Goal: Find specific page/section: Find specific page/section

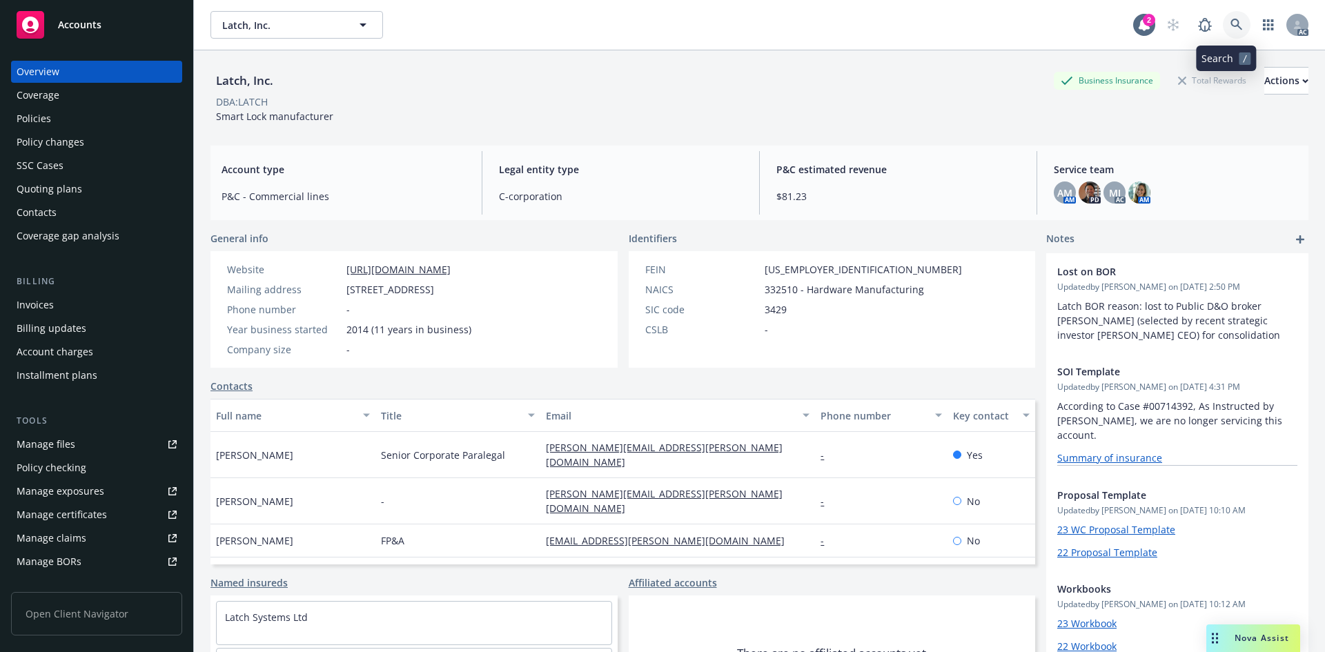
click at [1230, 25] on icon at bounding box center [1236, 25] width 12 height 12
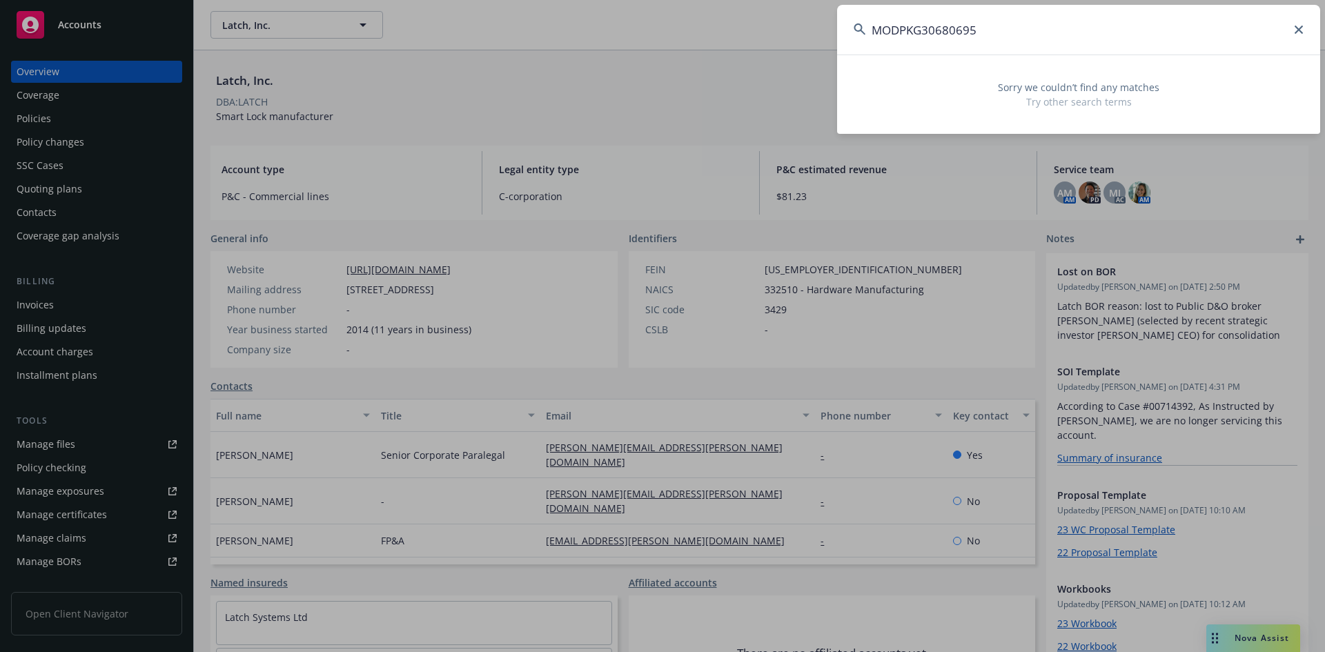
drag, startPoint x: 538, startPoint y: -17, endPoint x: 439, endPoint y: -40, distance: 101.4
click at [439, 0] on html "Accounts Overview Coverage Policies Policy changes SSC Cases Quoting plans Cont…" at bounding box center [662, 326] width 1325 height 652
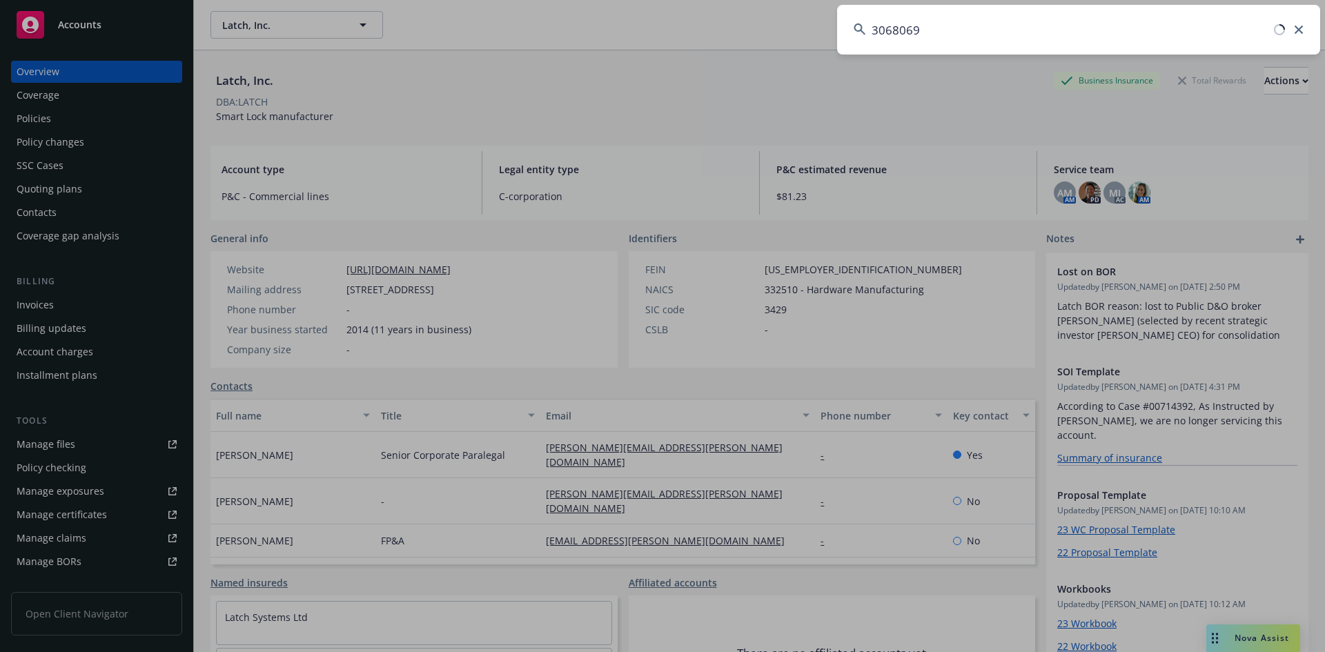
type input "30680695"
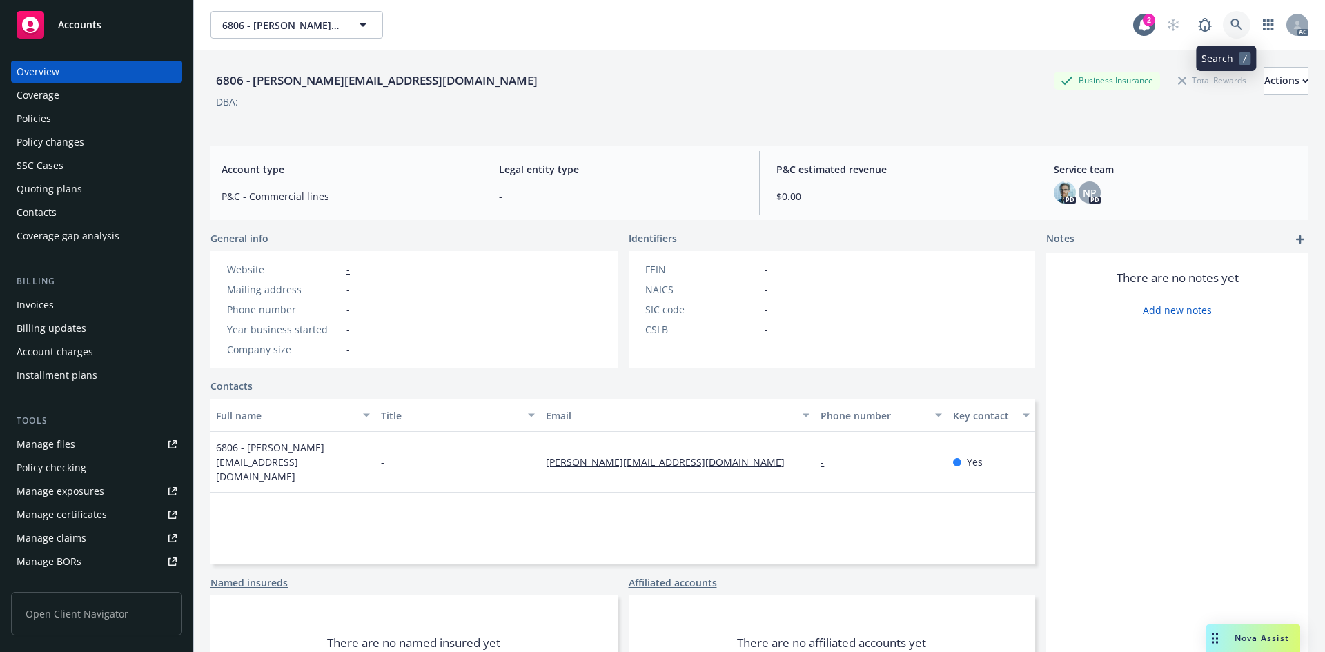
click at [1225, 18] on link at bounding box center [1237, 25] width 28 height 28
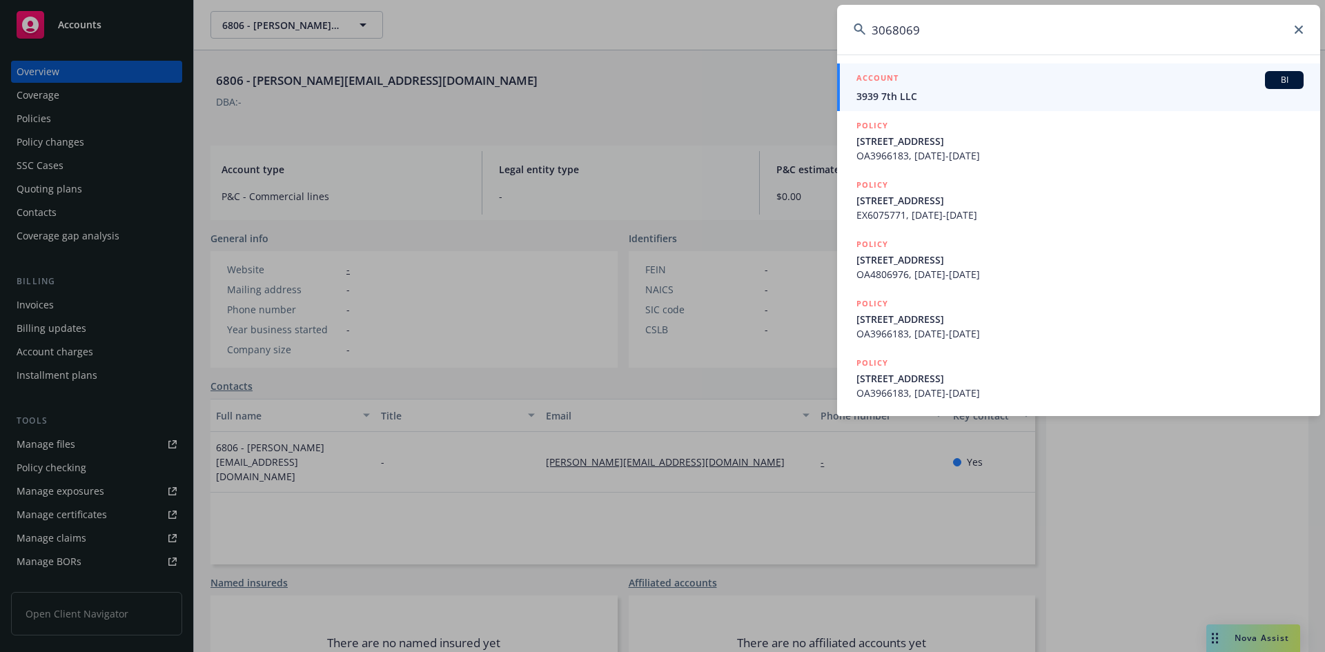
type input "30680695"
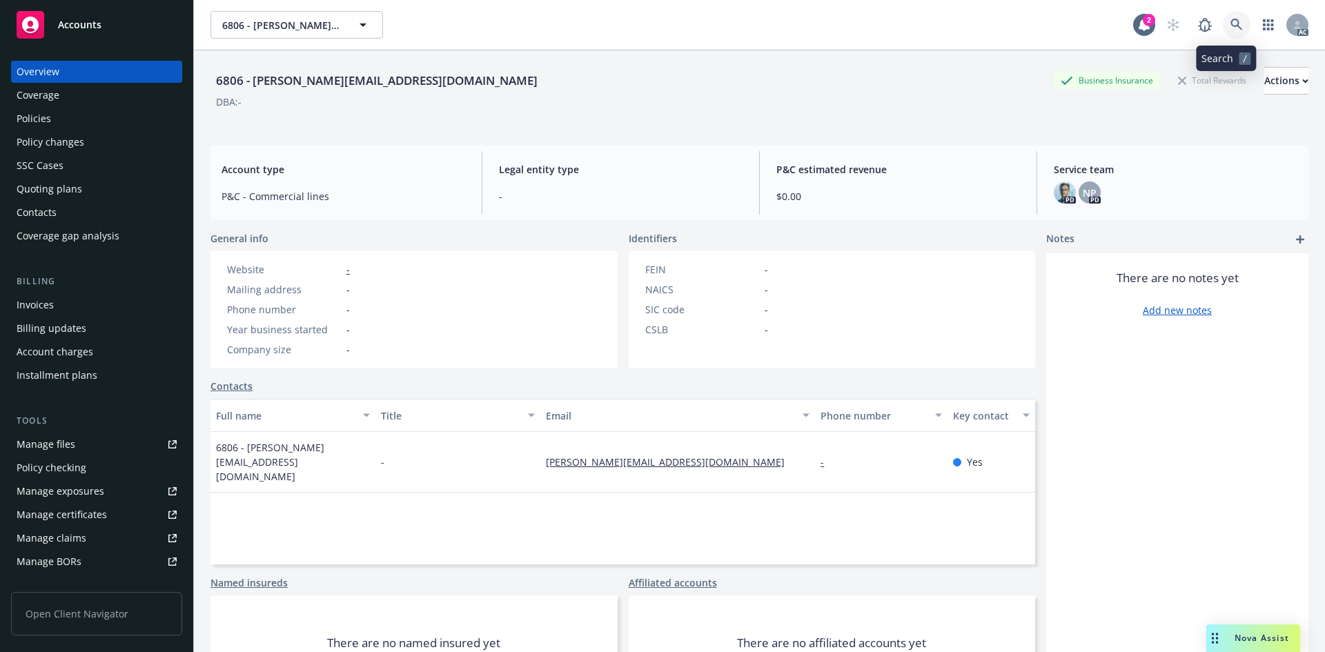
click at [1230, 23] on icon at bounding box center [1236, 25] width 12 height 12
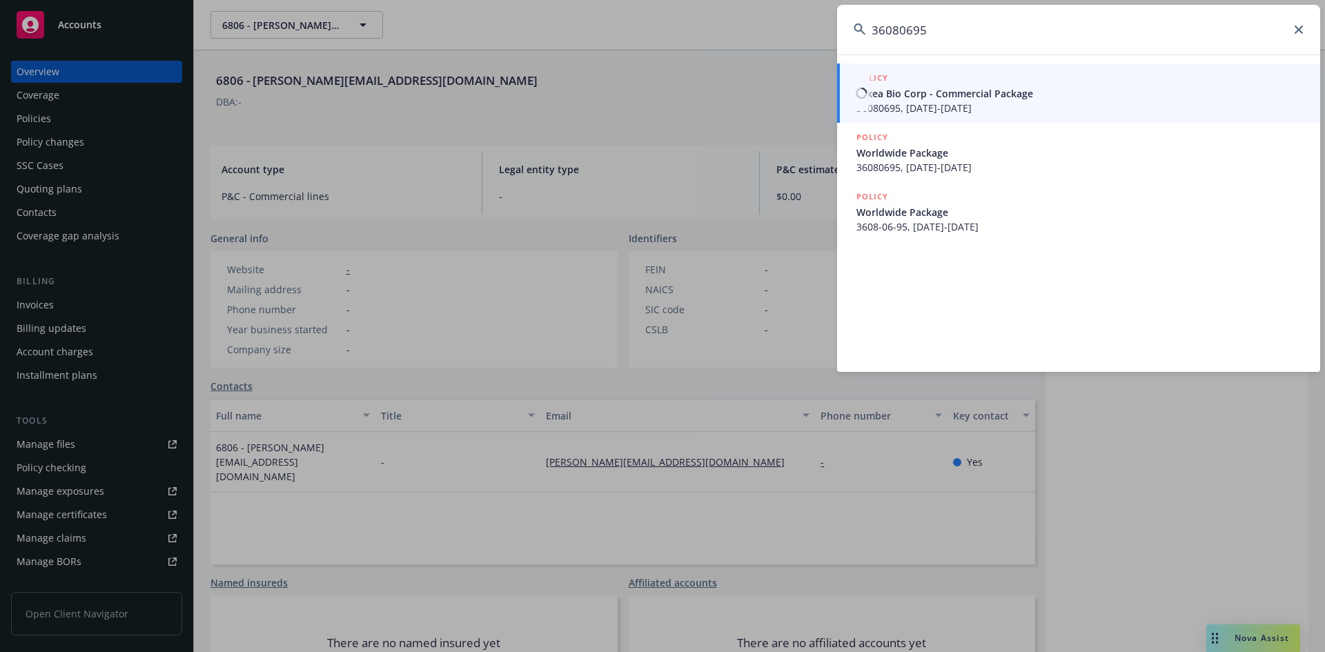
type input "36080695"
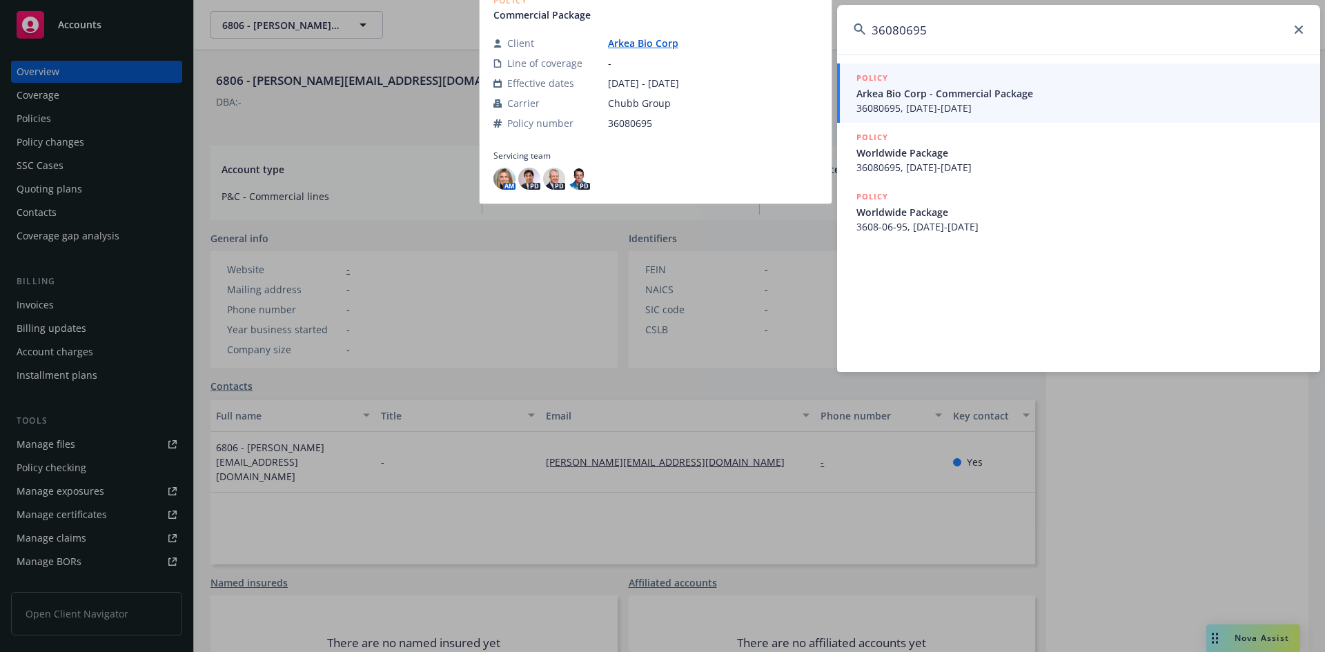
click at [919, 105] on span "36080695, [DATE]-[DATE]" at bounding box center [1079, 108] width 447 height 14
